Goal: Task Accomplishment & Management: Manage account settings

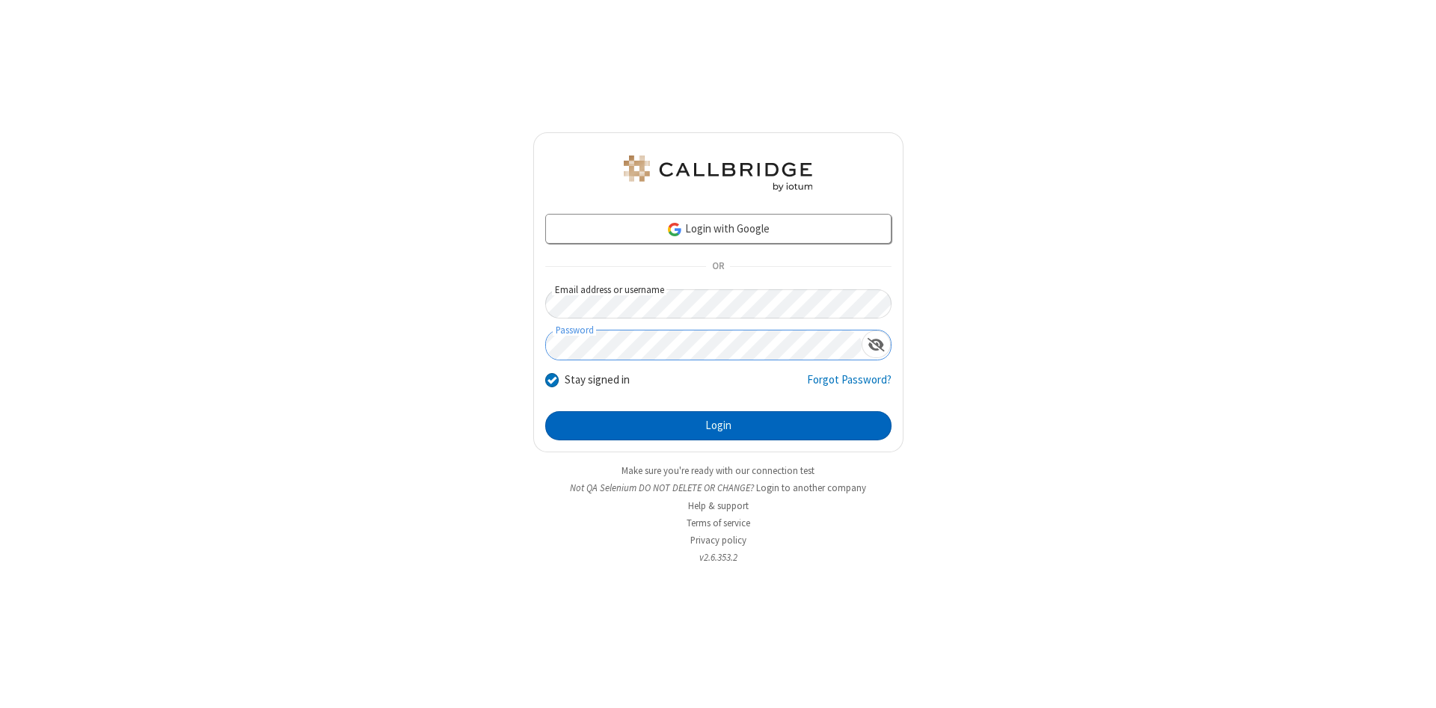
click at [718, 426] on button "Login" at bounding box center [718, 426] width 346 height 30
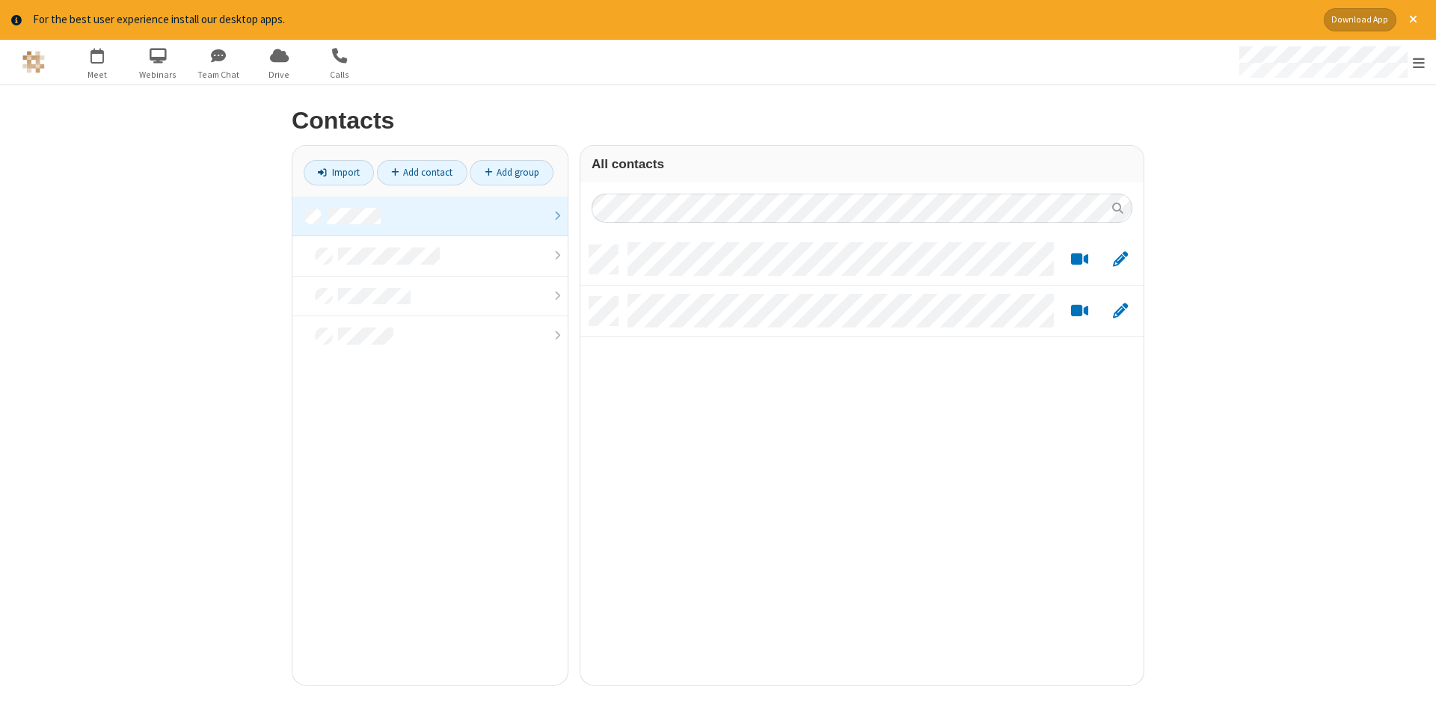
scroll to position [451, 563]
click at [430, 216] on link at bounding box center [429, 217] width 275 height 40
click at [422, 172] on link "Add contact" at bounding box center [422, 172] width 90 height 25
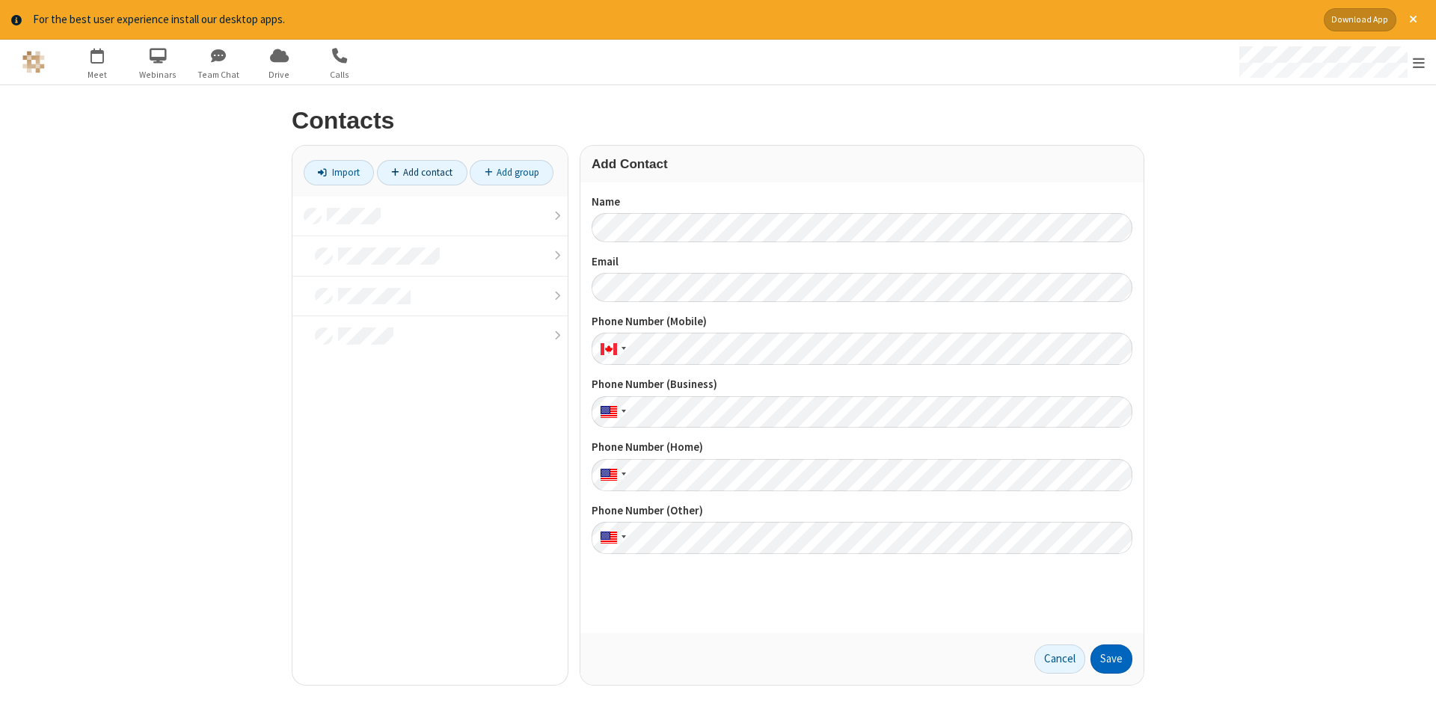
click at [1111, 659] on button "Save" at bounding box center [1111, 660] width 42 height 30
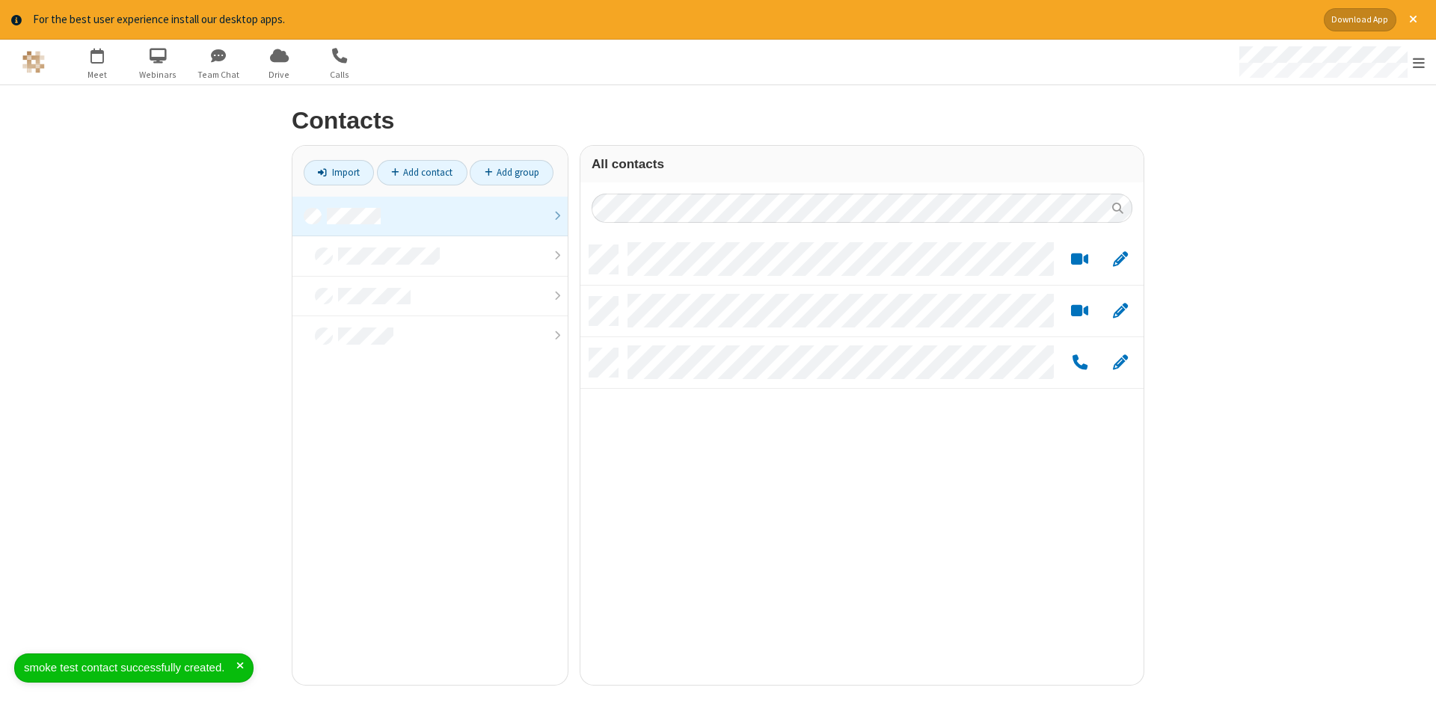
scroll to position [451, 563]
